Goal: Transaction & Acquisition: Purchase product/service

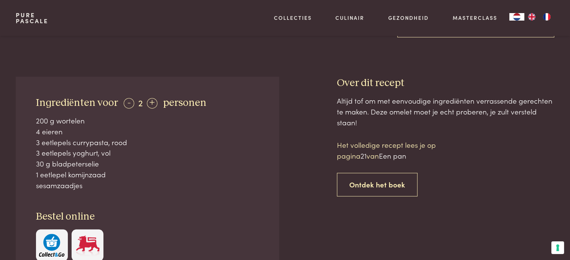
scroll to position [262, 0]
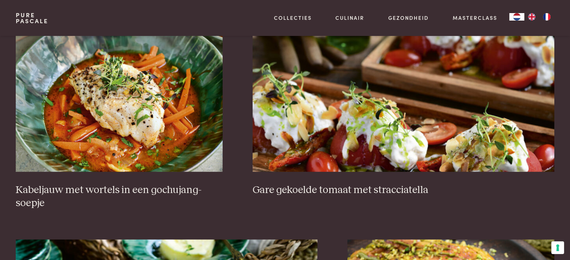
scroll to position [524, 0]
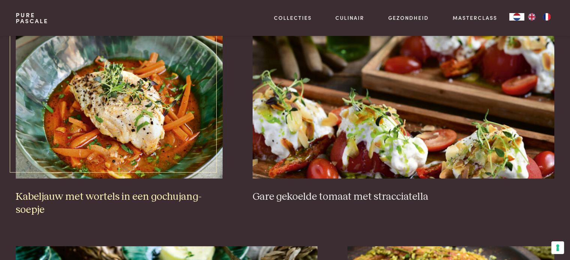
click at [145, 197] on h3 "Kabeljauw met wortels in een gochujang-soepje" at bounding box center [119, 204] width 207 height 26
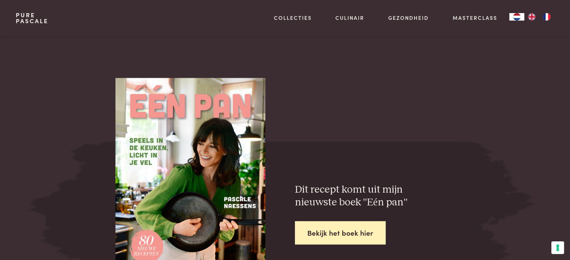
scroll to position [1161, 0]
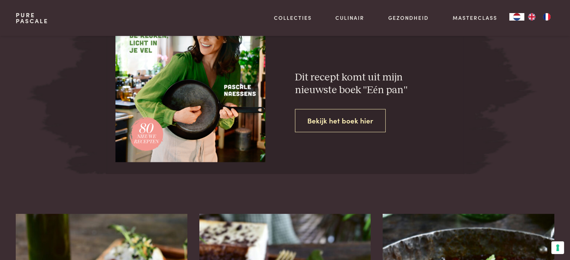
click at [337, 119] on link "Bekijk het boek hier" at bounding box center [340, 121] width 91 height 24
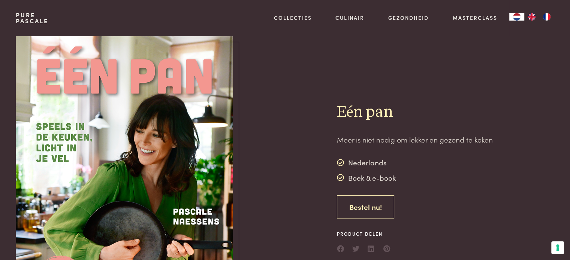
click at [375, 206] on link "Bestel nu!" at bounding box center [365, 208] width 57 height 24
